Goal: Transaction & Acquisition: Purchase product/service

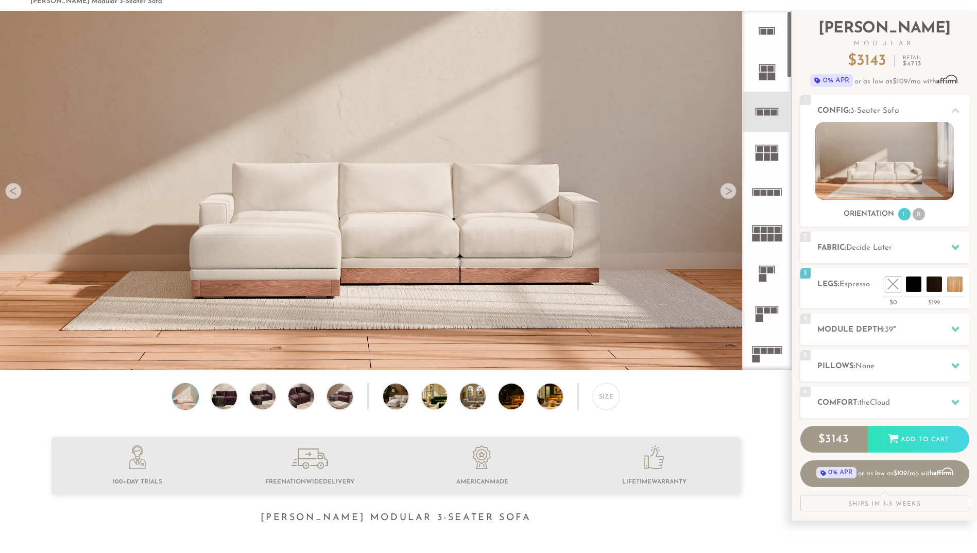
scroll to position [12044, 969]
click at [934, 281] on li at bounding box center [911, 261] width 62 height 62
click at [929, 282] on li at bounding box center [911, 261] width 62 height 62
click at [916, 285] on li at bounding box center [891, 261] width 62 height 62
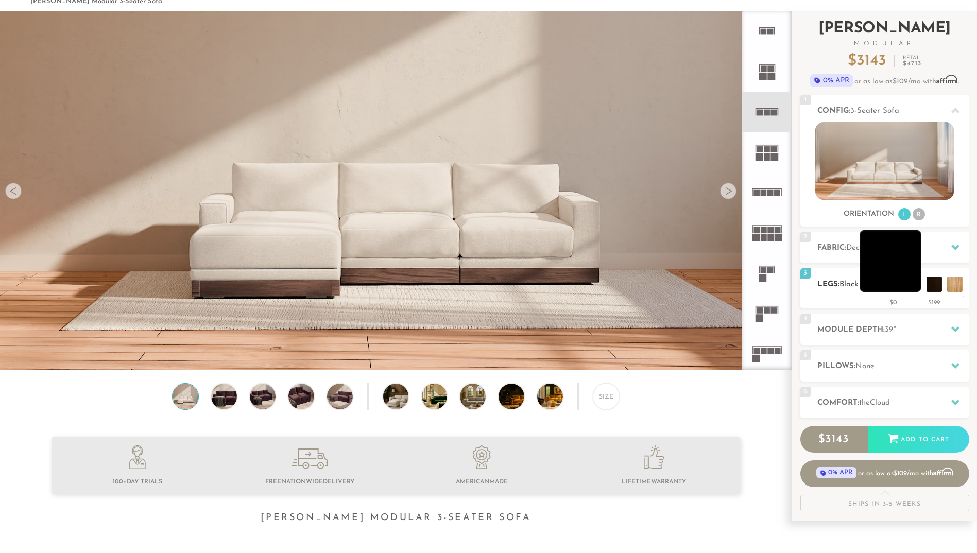
click at [923, 289] on ul at bounding box center [924, 284] width 82 height 15
click at [918, 289] on li at bounding box center [891, 261] width 62 height 62
click at [927, 289] on li at bounding box center [911, 261] width 62 height 62
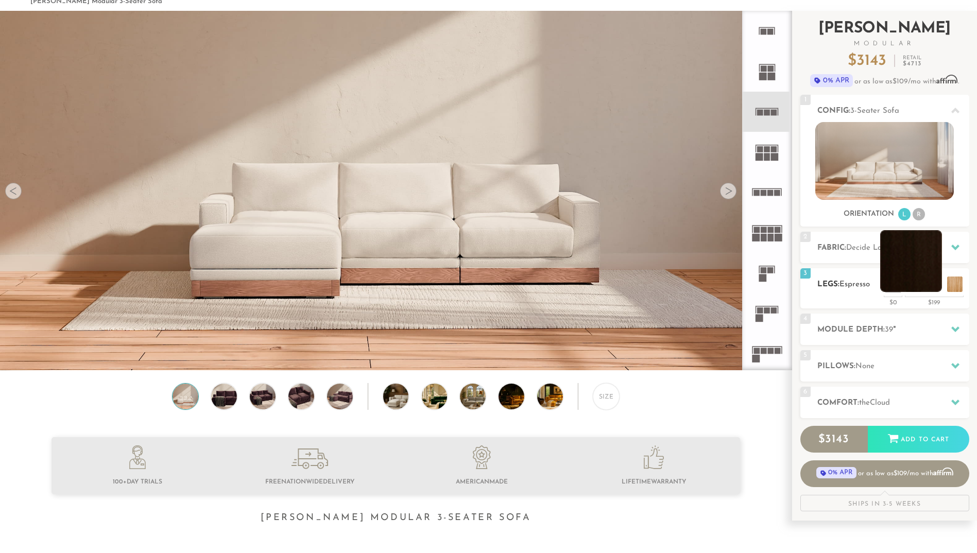
click at [915, 286] on li at bounding box center [911, 261] width 62 height 62
click at [915, 286] on li at bounding box center [891, 261] width 62 height 62
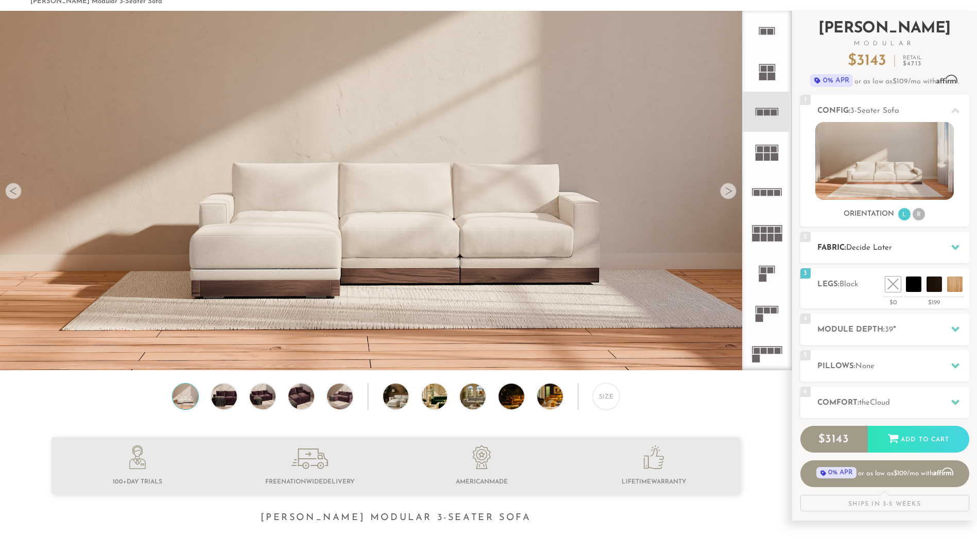
click at [888, 238] on div "2 Fabric: Decide Later" at bounding box center [884, 247] width 169 height 31
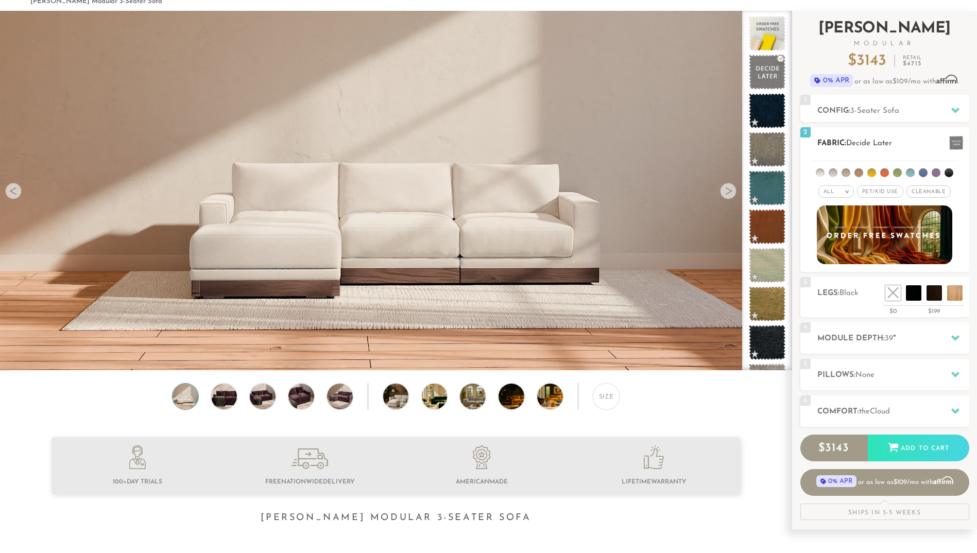
click at [950, 170] on li at bounding box center [948, 172] width 9 height 9
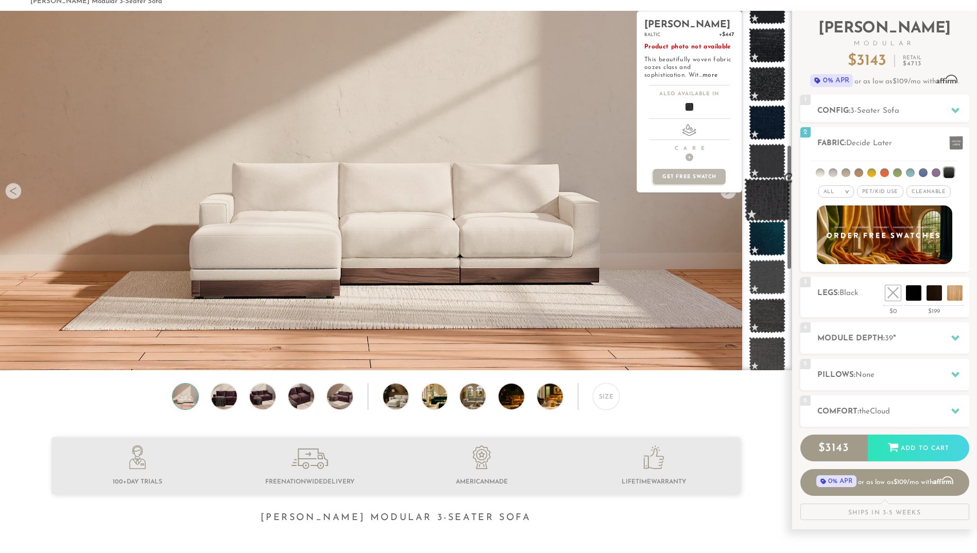
scroll to position [388, 0]
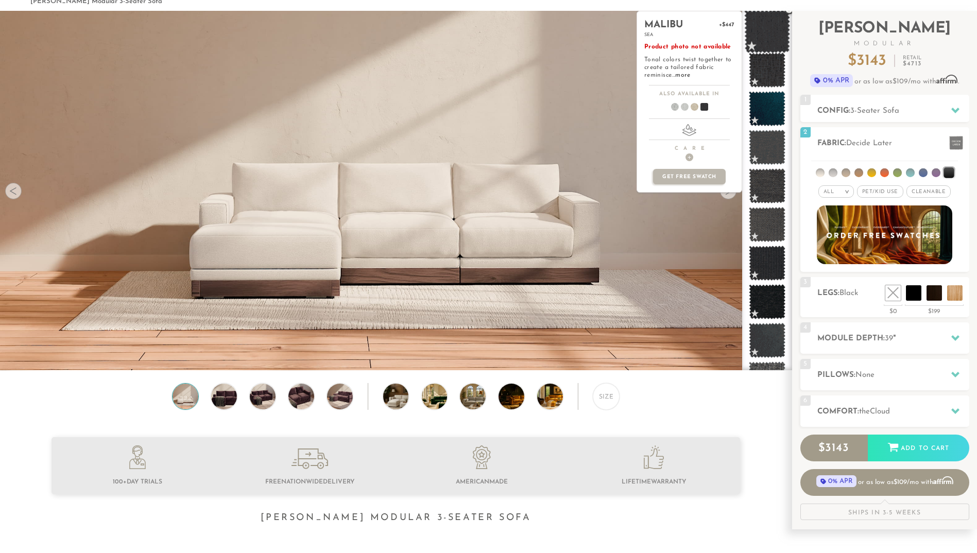
click at [759, 37] on span at bounding box center [767, 32] width 46 height 44
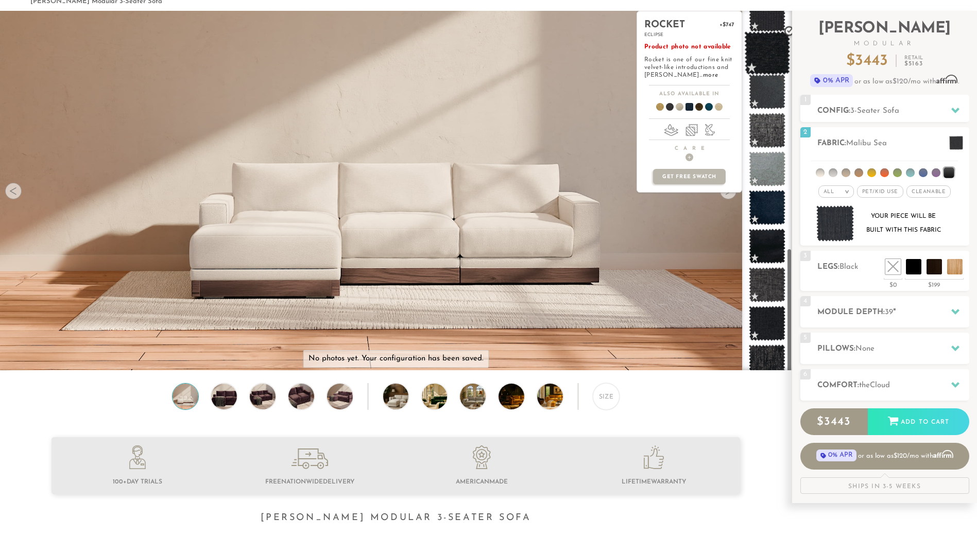
scroll to position [687, 0]
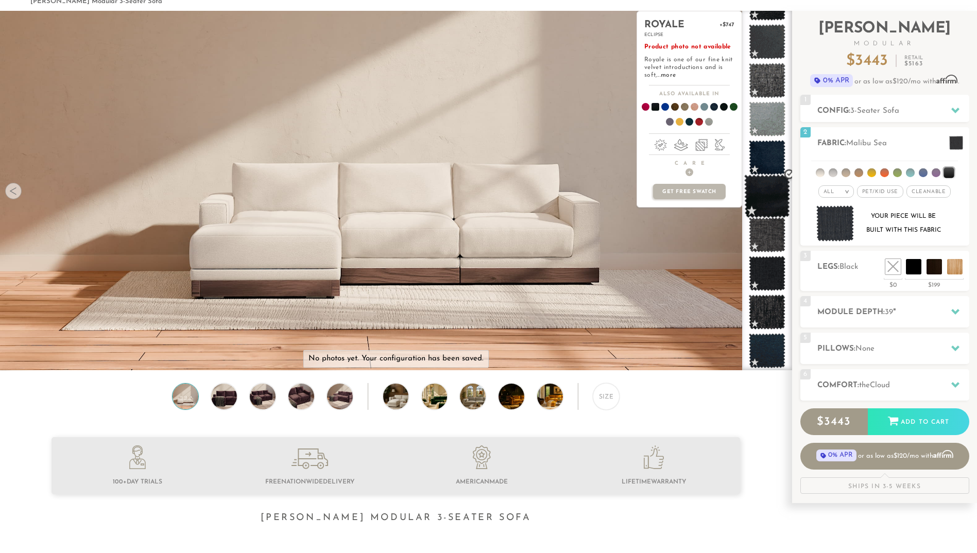
click at [772, 189] on span at bounding box center [767, 197] width 46 height 44
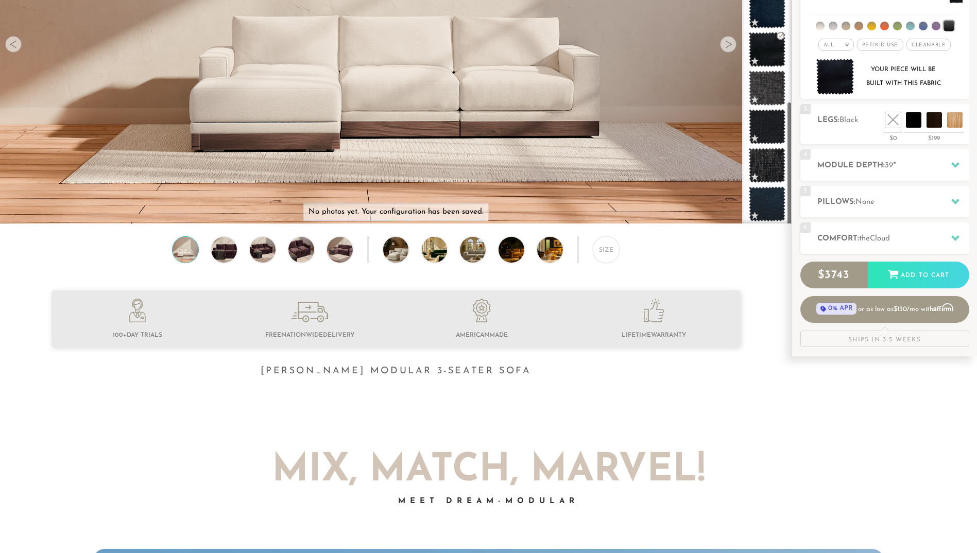
scroll to position [51, 0]
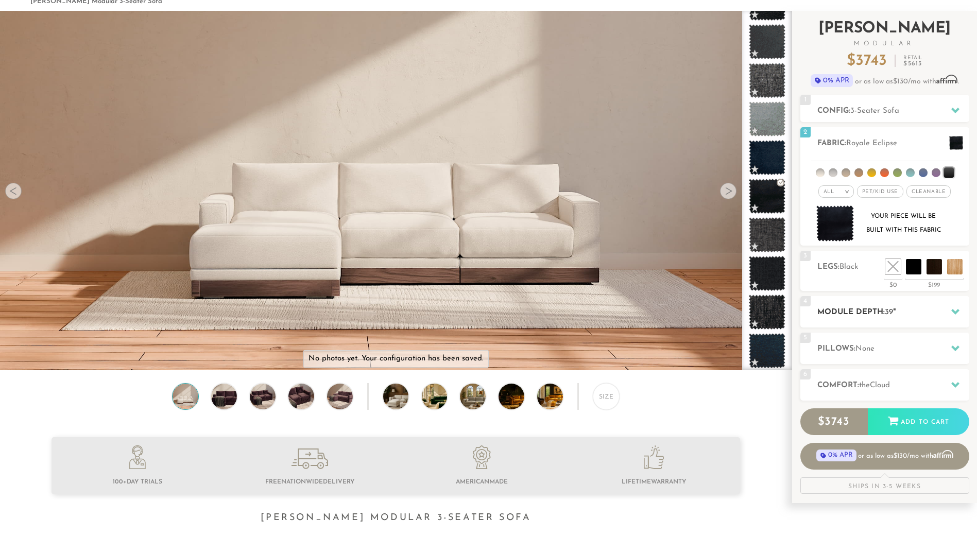
drag, startPoint x: 912, startPoint y: 304, endPoint x: 919, endPoint y: 307, distance: 7.7
click at [919, 307] on h2 "Module Depth: 39 "" at bounding box center [893, 312] width 152 height 12
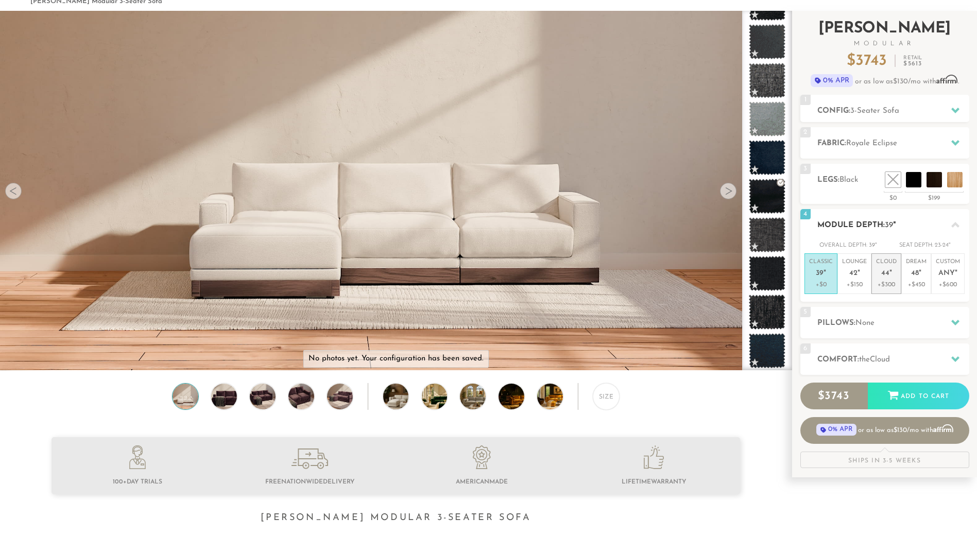
click at [889, 274] on em """ at bounding box center [890, 273] width 3 height 9
